Goal: Information Seeking & Learning: Learn about a topic

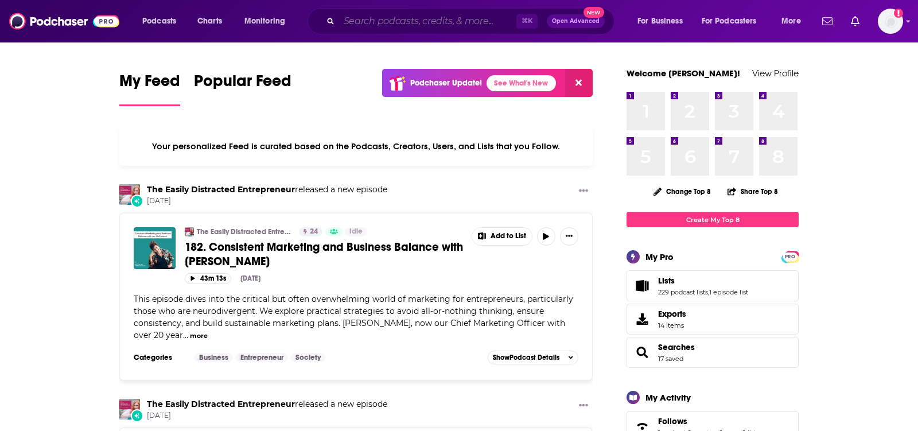
click at [371, 27] on input "Search podcasts, credits, & more..." at bounding box center [427, 21] width 177 height 18
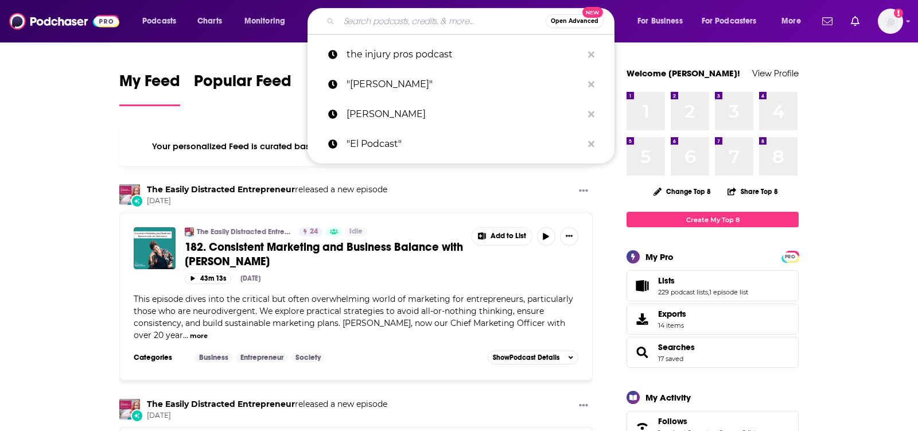
paste input "Outthinkers"
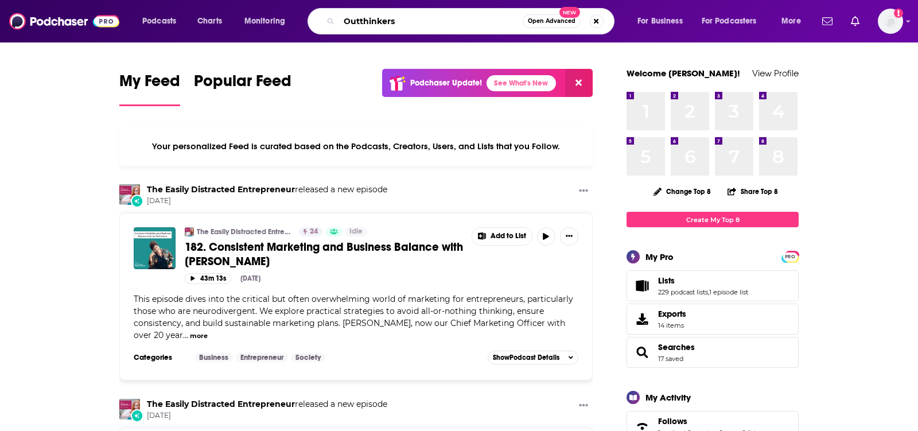
type input "Outthinkers"
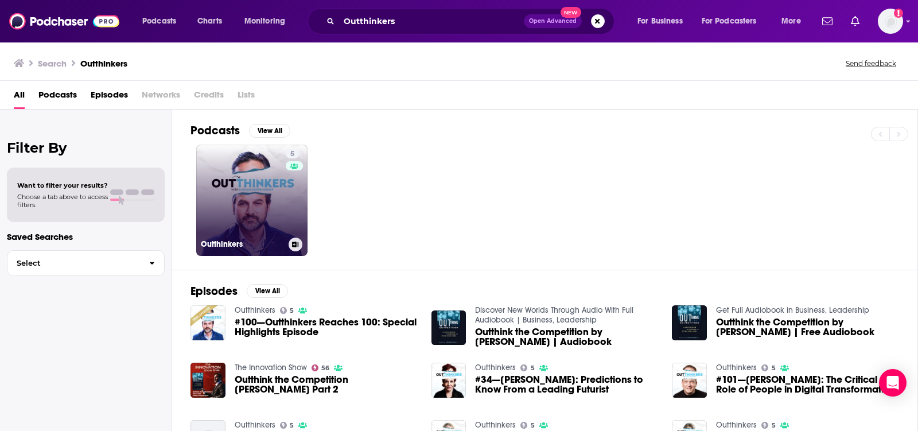
click at [238, 187] on link "5 Outthinkers" at bounding box center [251, 200] width 111 height 111
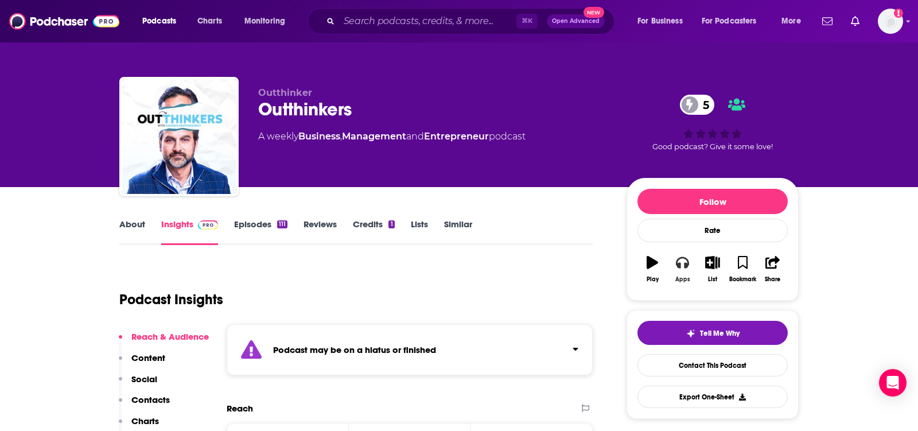
click at [676, 270] on button "Apps" at bounding box center [682, 269] width 30 height 41
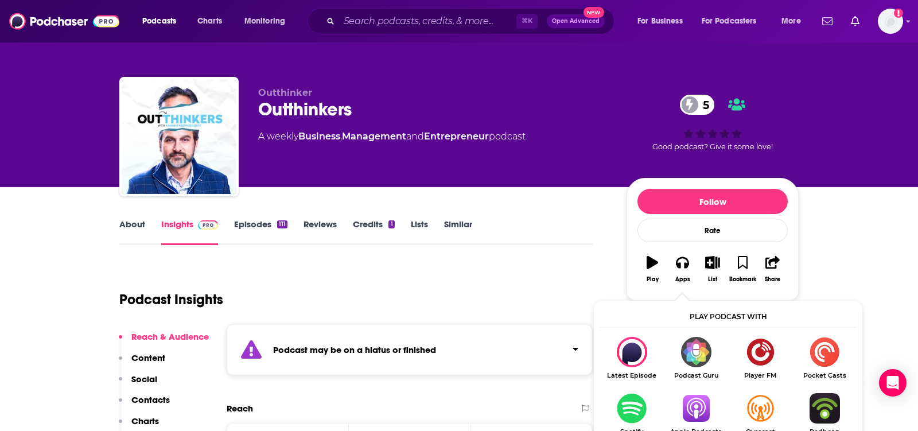
click at [704, 402] on img "Show Listen On dropdown" at bounding box center [696, 408] width 64 height 30
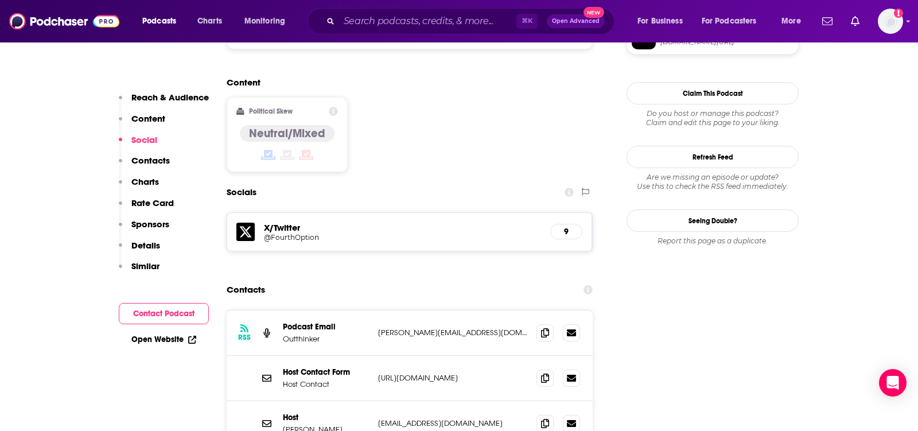
scroll to position [937, 0]
